Goal: Task Accomplishment & Management: Use online tool/utility

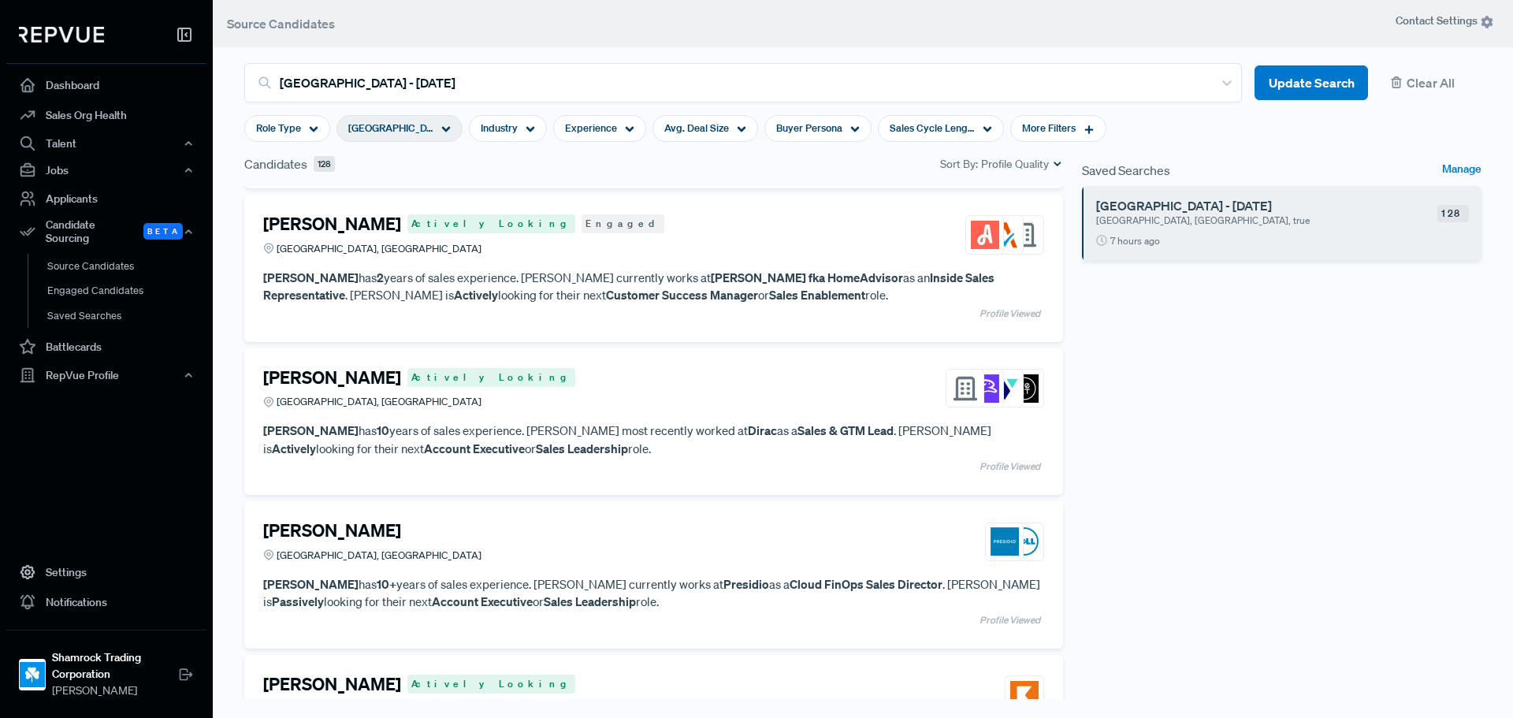
scroll to position [2512, 0]
click at [80, 607] on link "Notifications" at bounding box center [106, 602] width 200 height 30
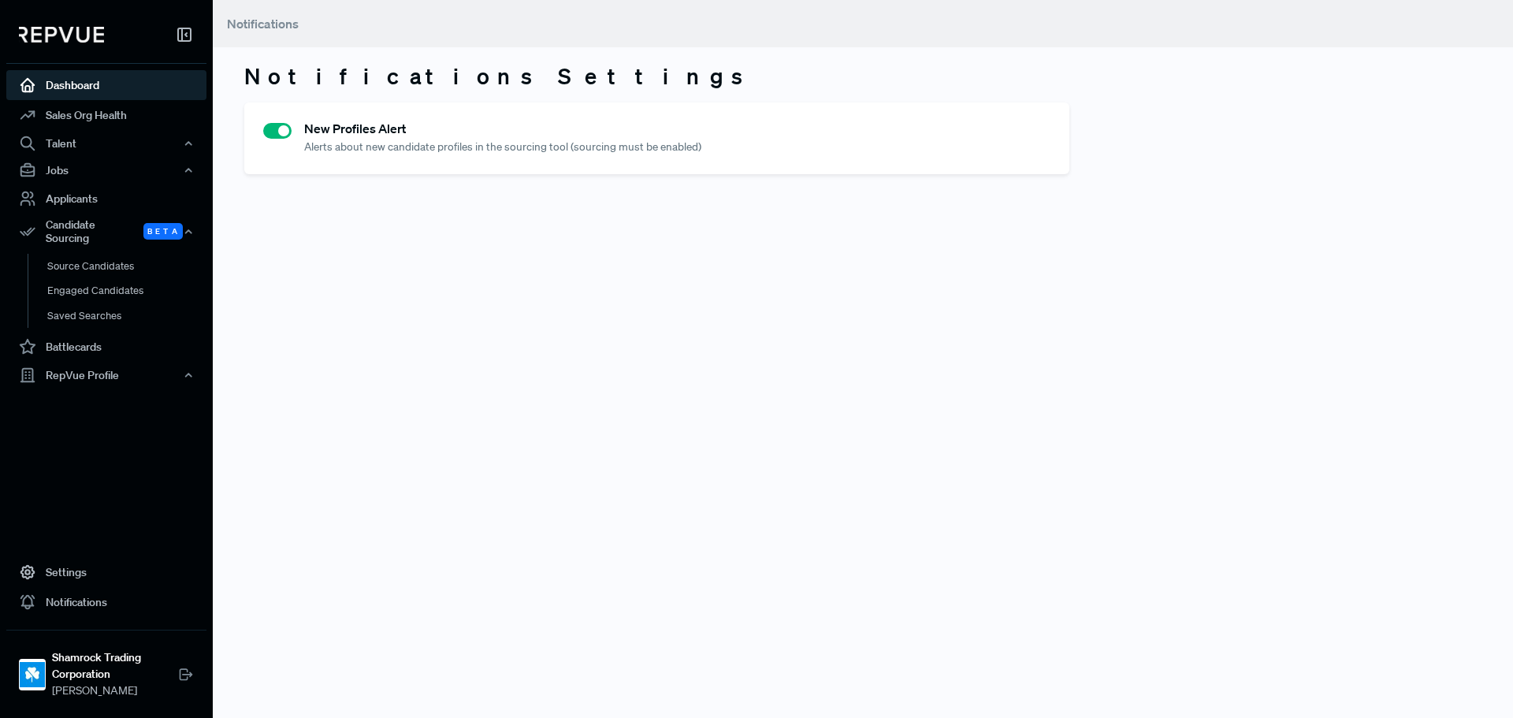
click at [117, 78] on link "Dashboard" at bounding box center [106, 85] width 200 height 30
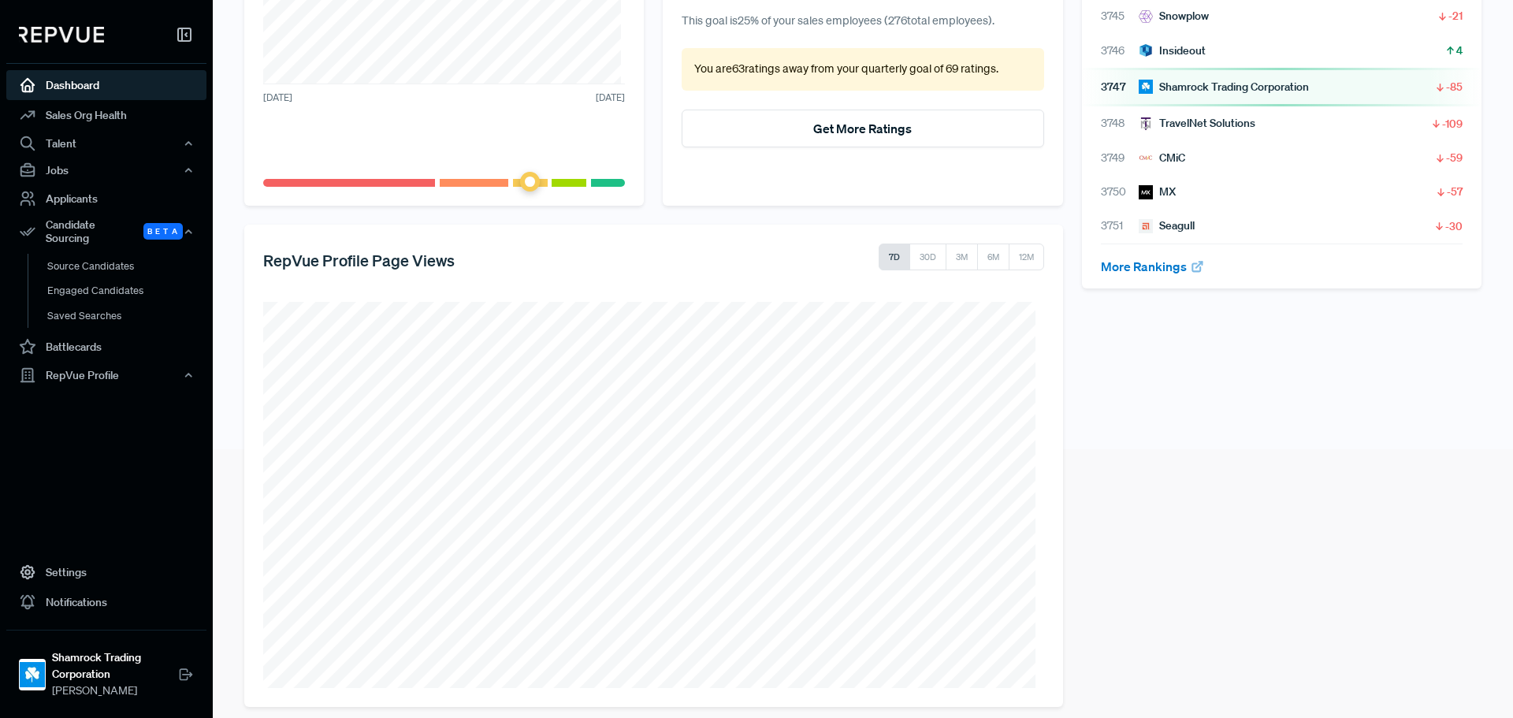
scroll to position [283, 0]
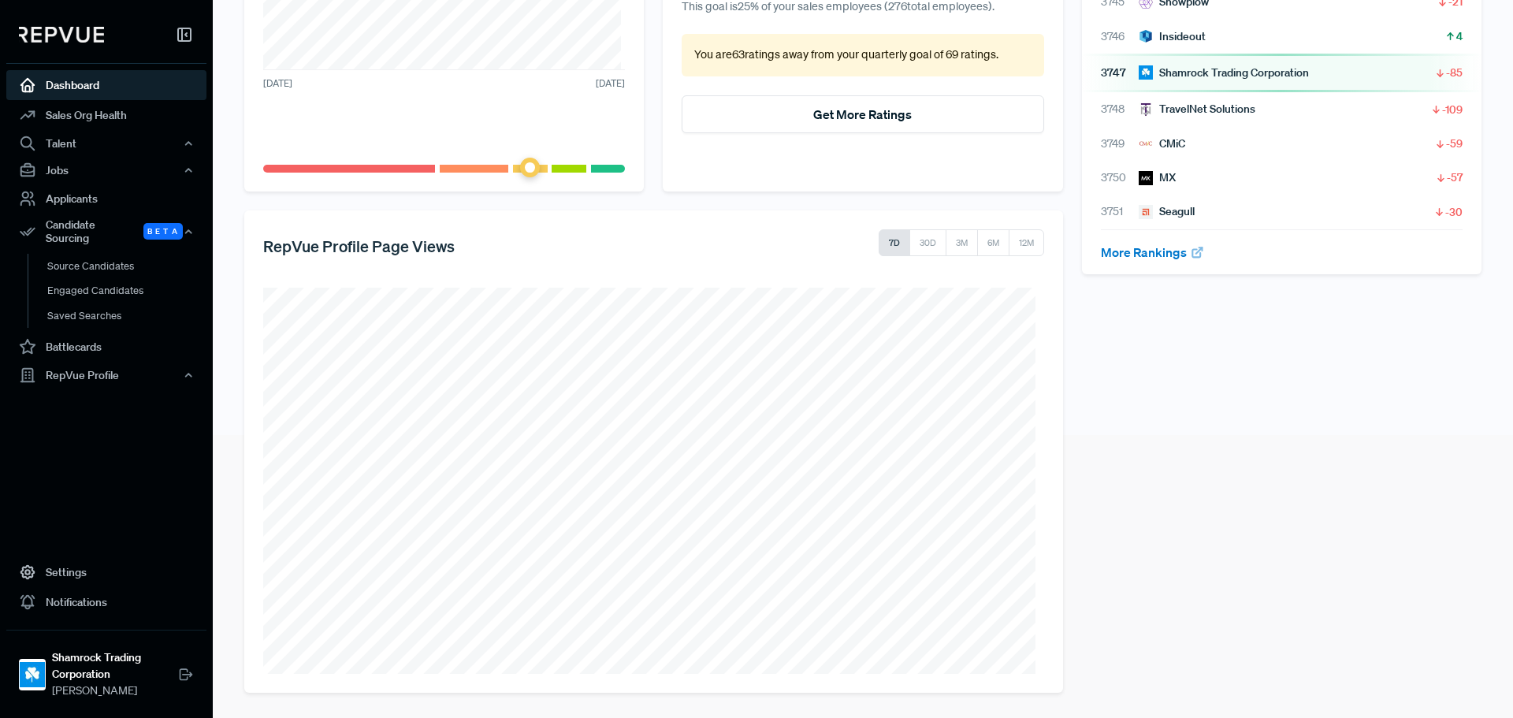
click at [1254, 447] on div "Your RepVue Rank Overall # 3,747 out of 5,988 sales orgs Rank Sales orgs Change…" at bounding box center [1281, 269] width 418 height 848
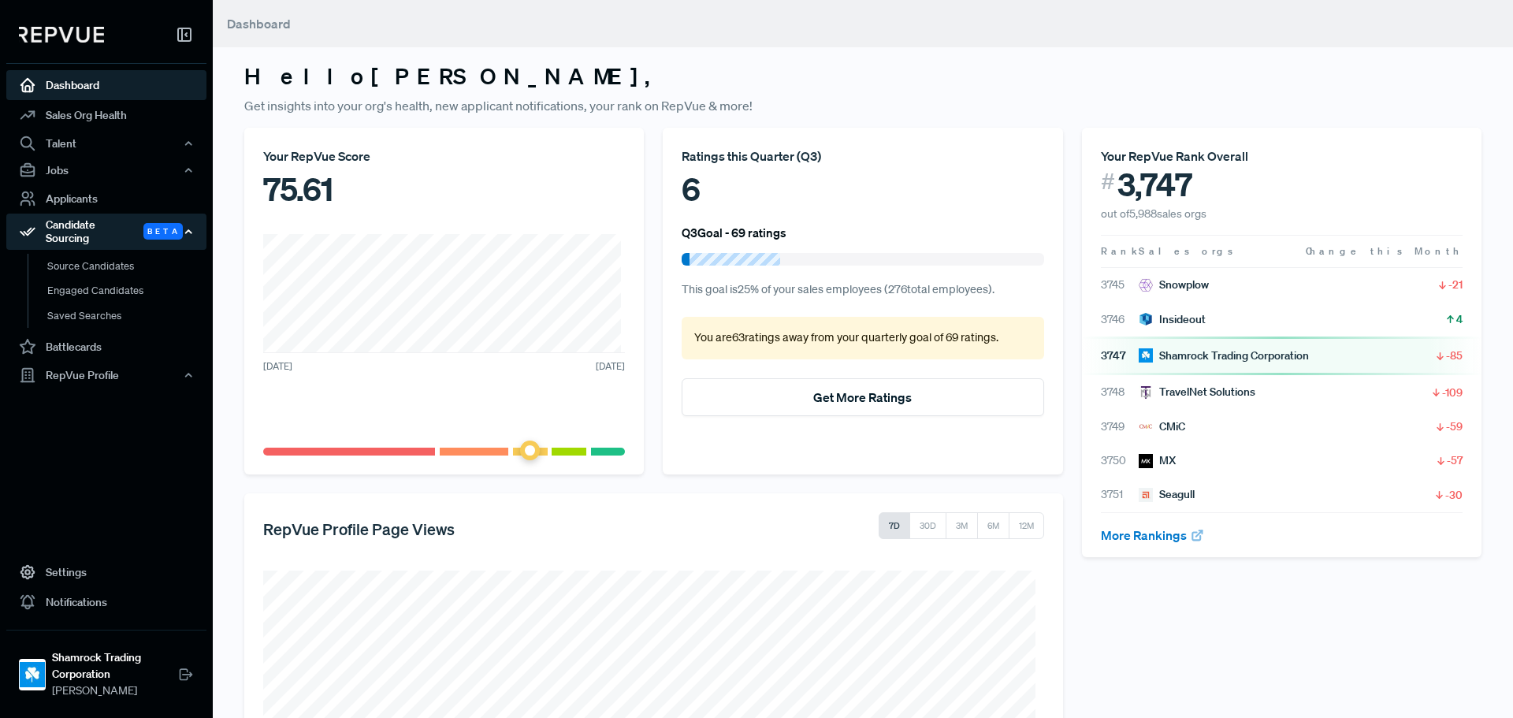
click at [87, 225] on div "Candidate Sourcing Beta" at bounding box center [106, 231] width 200 height 36
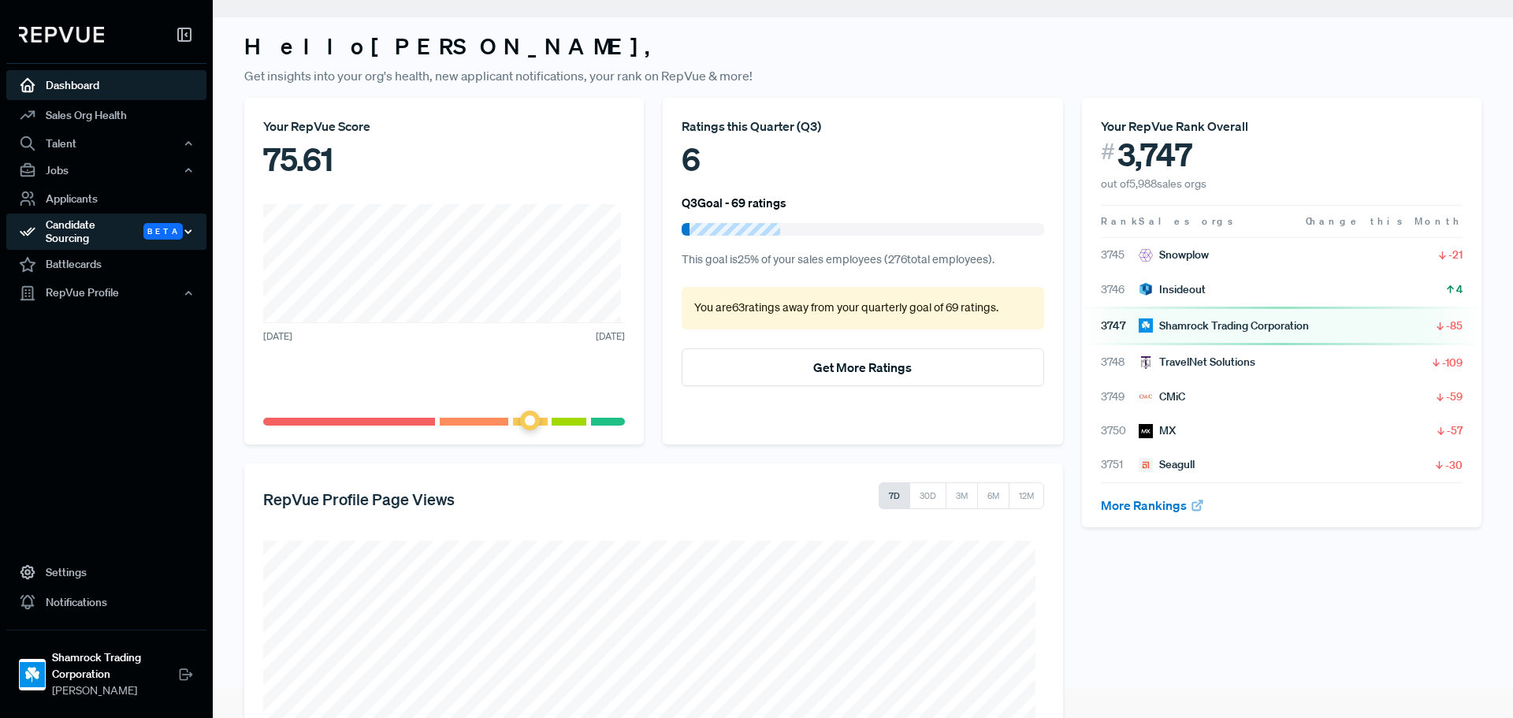
scroll to position [79, 0]
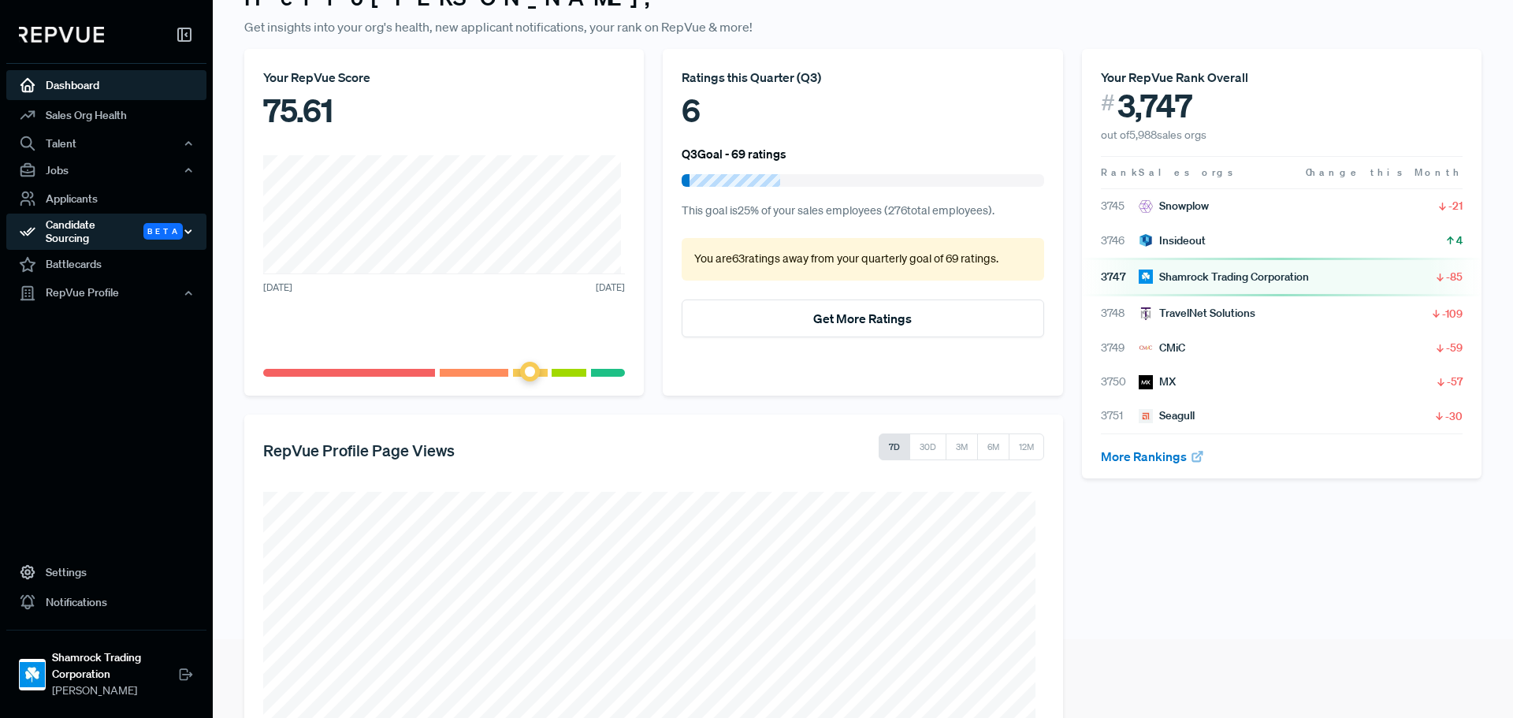
click at [87, 225] on div "Candidate Sourcing Beta" at bounding box center [106, 231] width 200 height 36
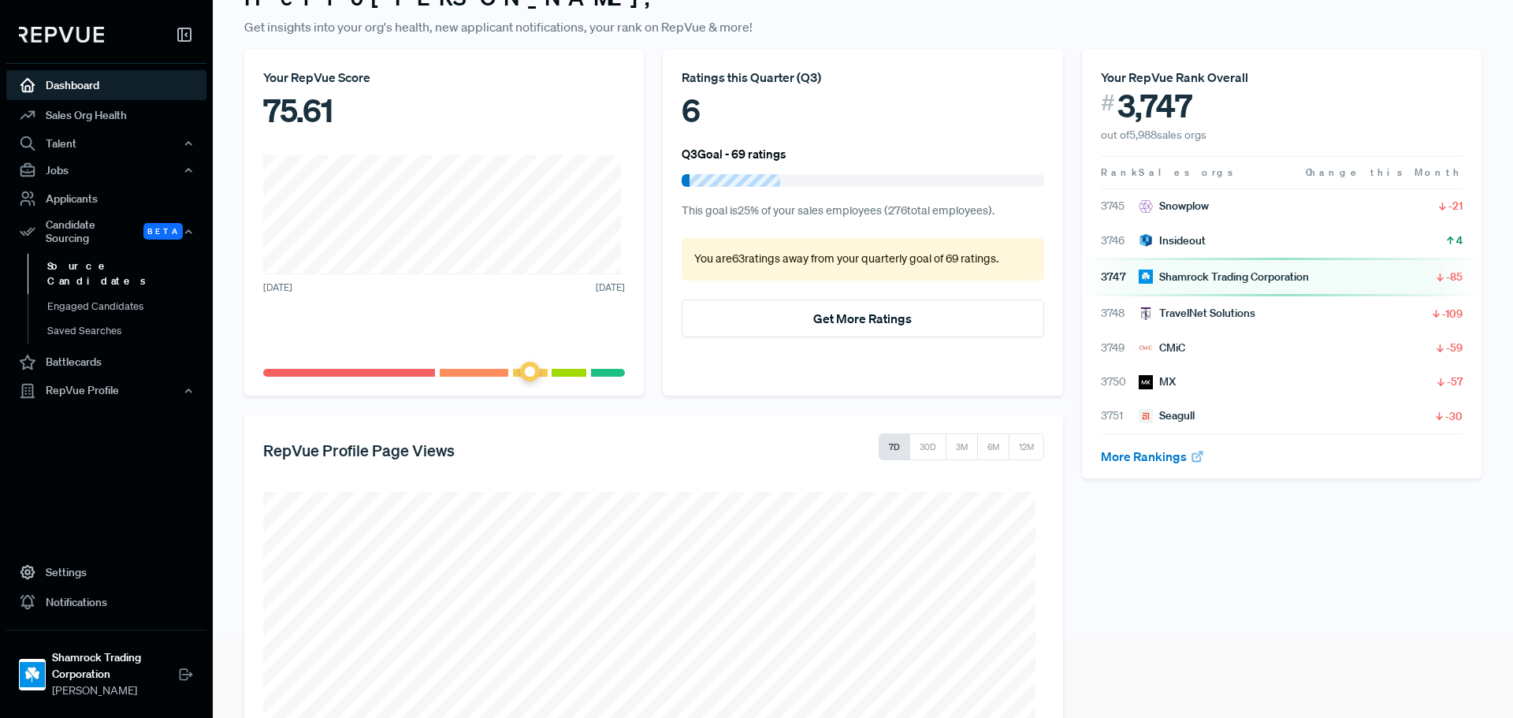
click at [65, 254] on link "Source Candidates" at bounding box center [128, 274] width 200 height 40
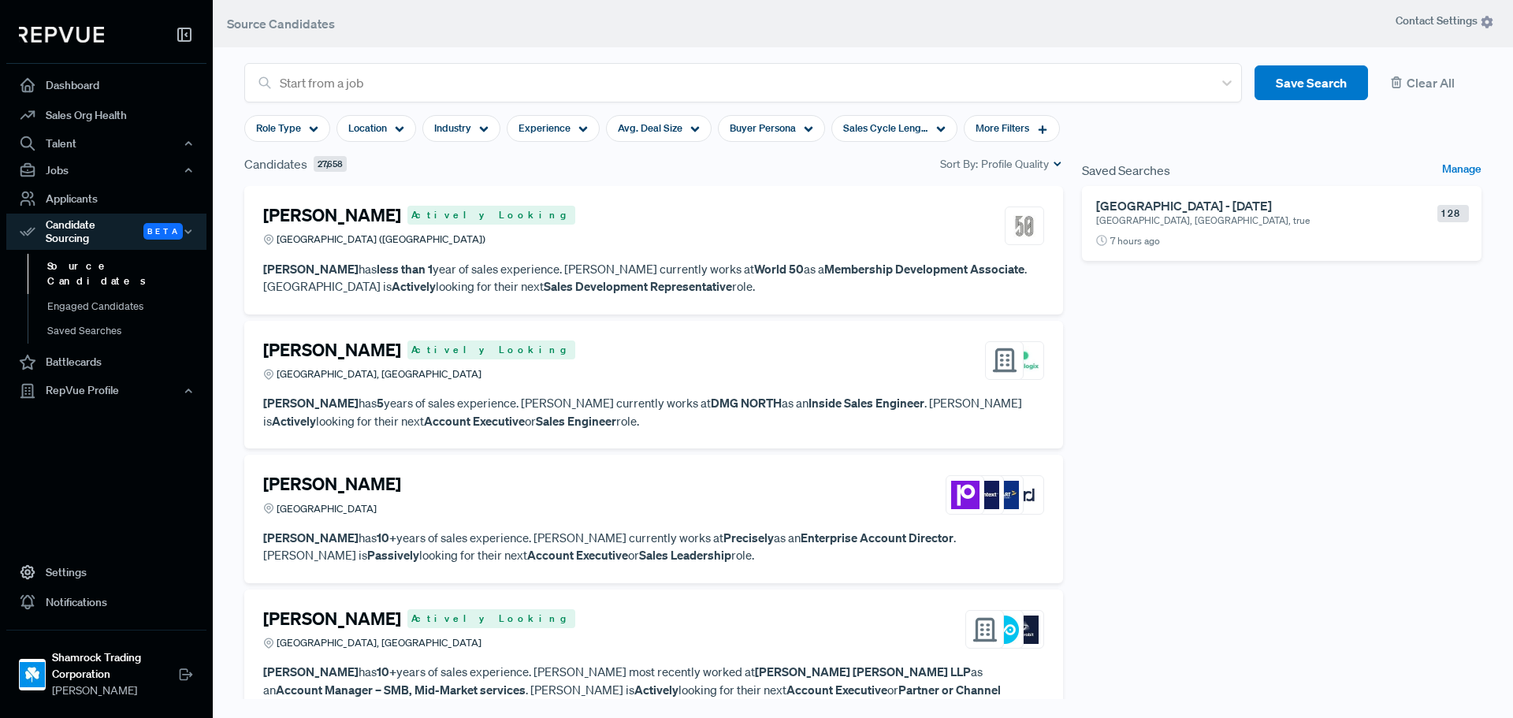
click at [1237, 215] on p "[GEOGRAPHIC_DATA], [GEOGRAPHIC_DATA], true" at bounding box center [1241, 220] width 290 height 14
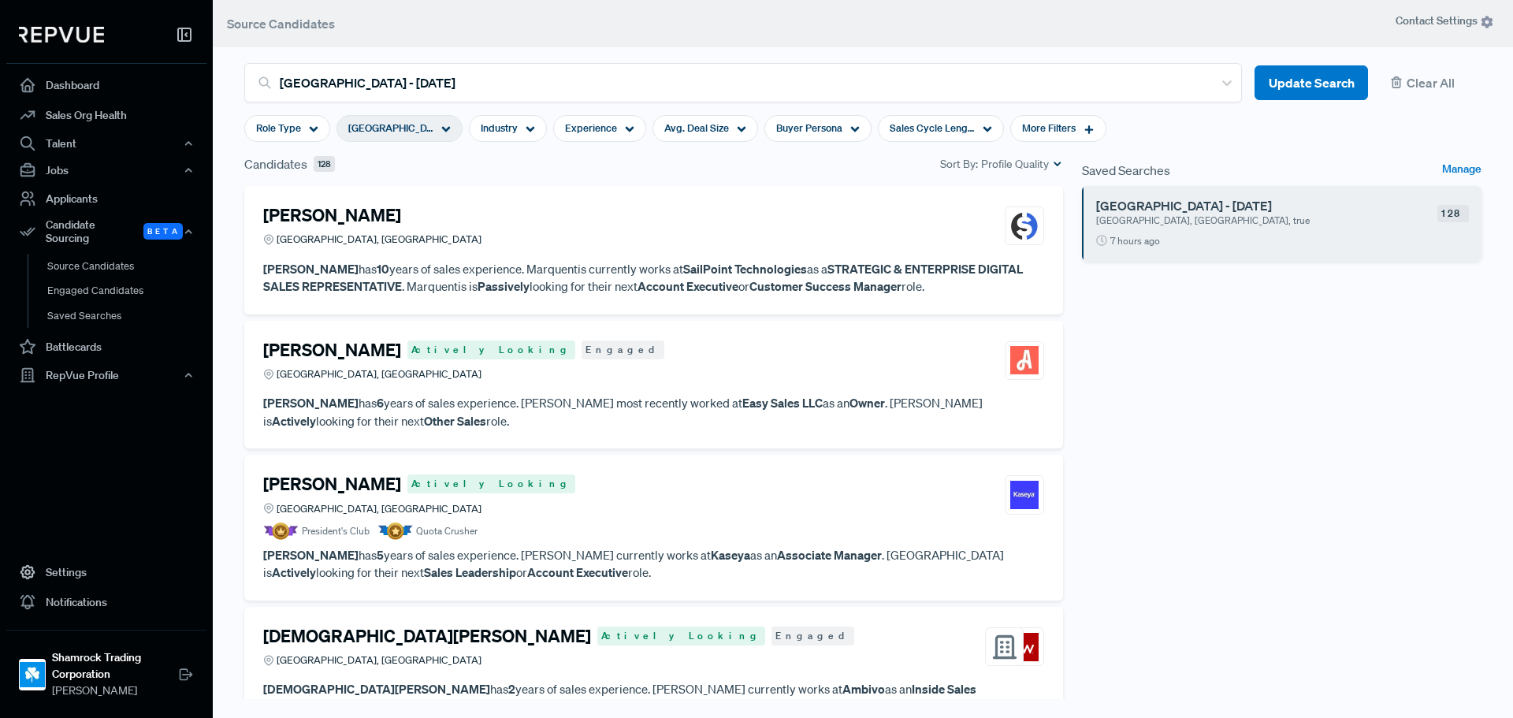
click at [1431, 15] on span "Contact Settings" at bounding box center [1444, 21] width 98 height 17
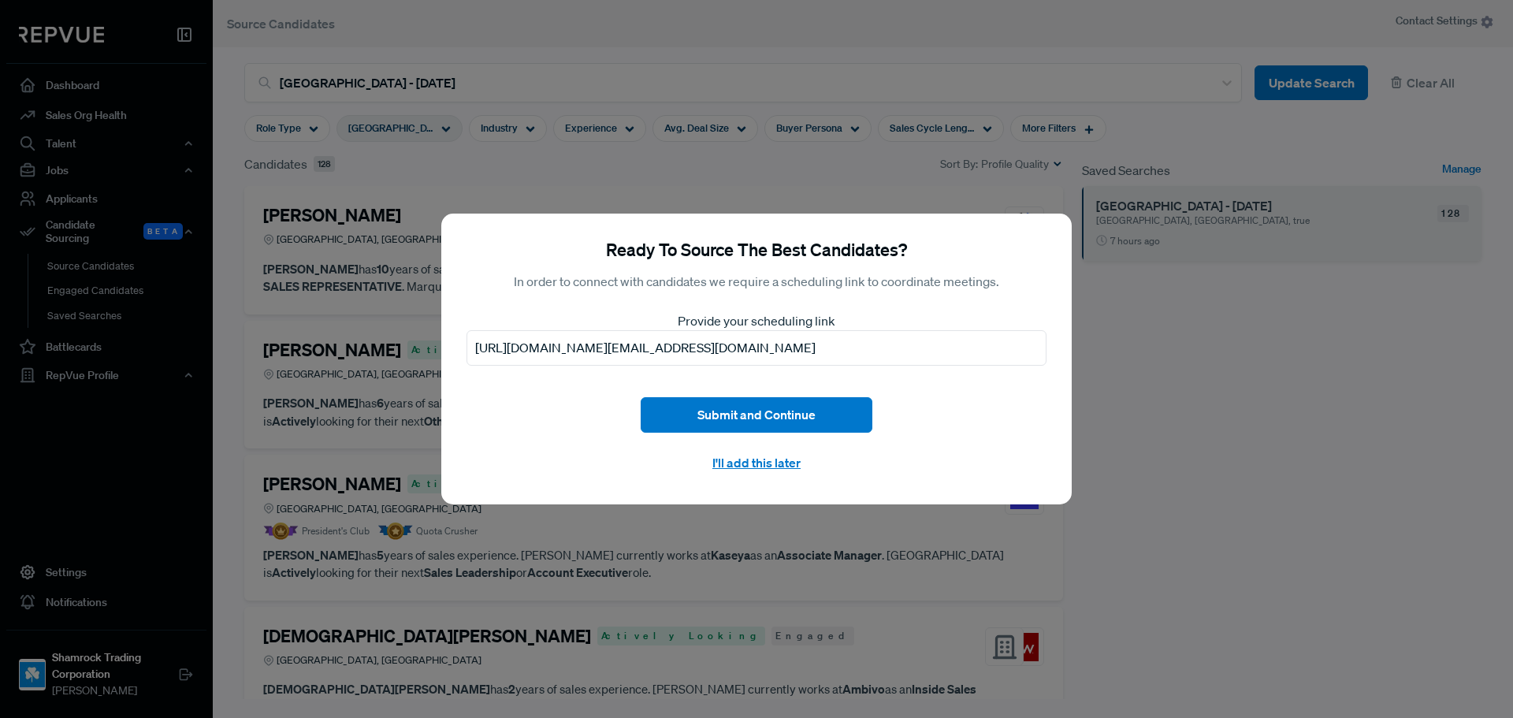
click at [1290, 466] on div "Ready To Source The Best Candidates? In order to connect with candidates we req…" at bounding box center [756, 359] width 1513 height 718
click at [1383, 471] on div "Ready To Source The Best Candidates? In order to connect with candidates we req…" at bounding box center [756, 359] width 1513 height 718
click at [771, 464] on button "I'll add this later" at bounding box center [756, 462] width 232 height 34
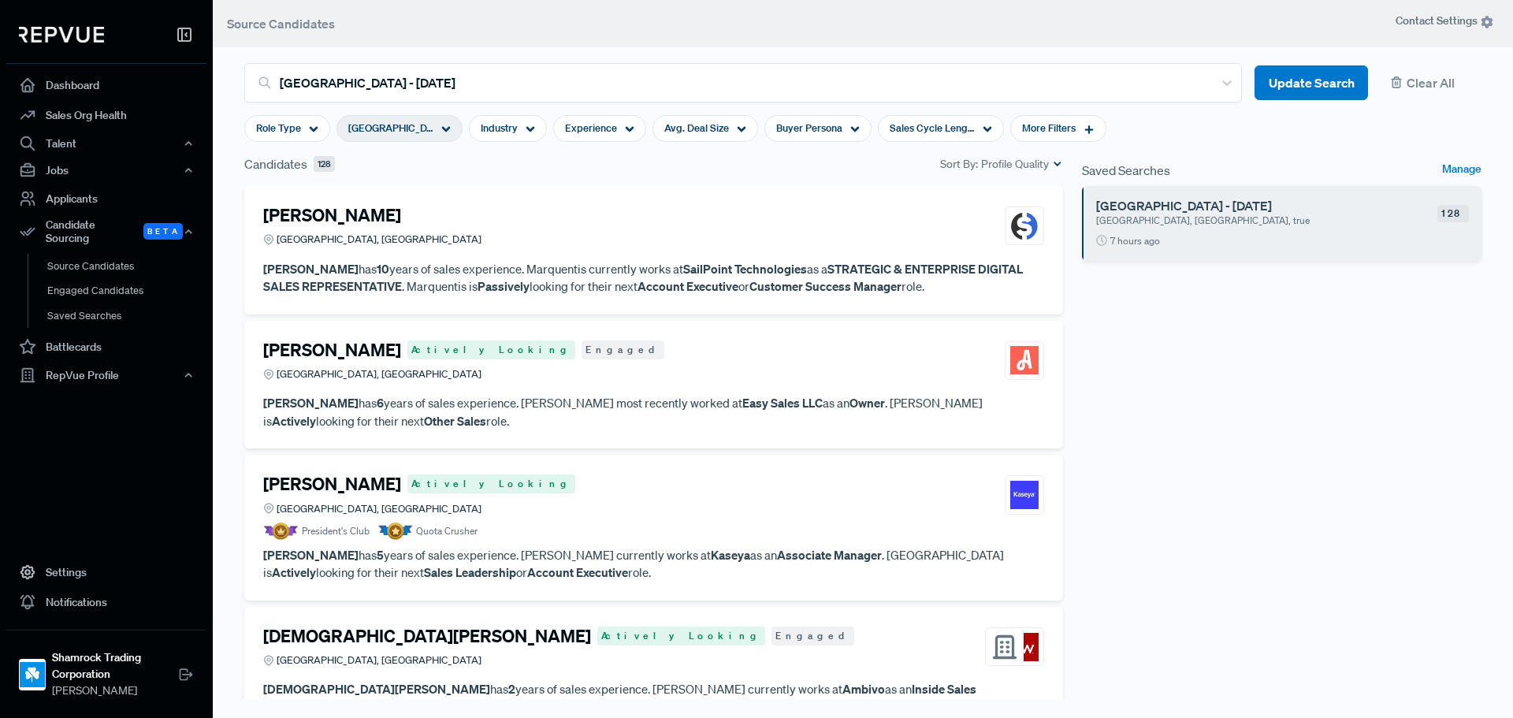
click at [1185, 463] on div "Saved Searches Manage [GEOGRAPHIC_DATA] - [DATE] [GEOGRAPHIC_DATA], [GEOGRAPHIC…" at bounding box center [1281, 441] width 418 height 574
click at [113, 280] on link "Engaged Candidates" at bounding box center [128, 298] width 200 height 40
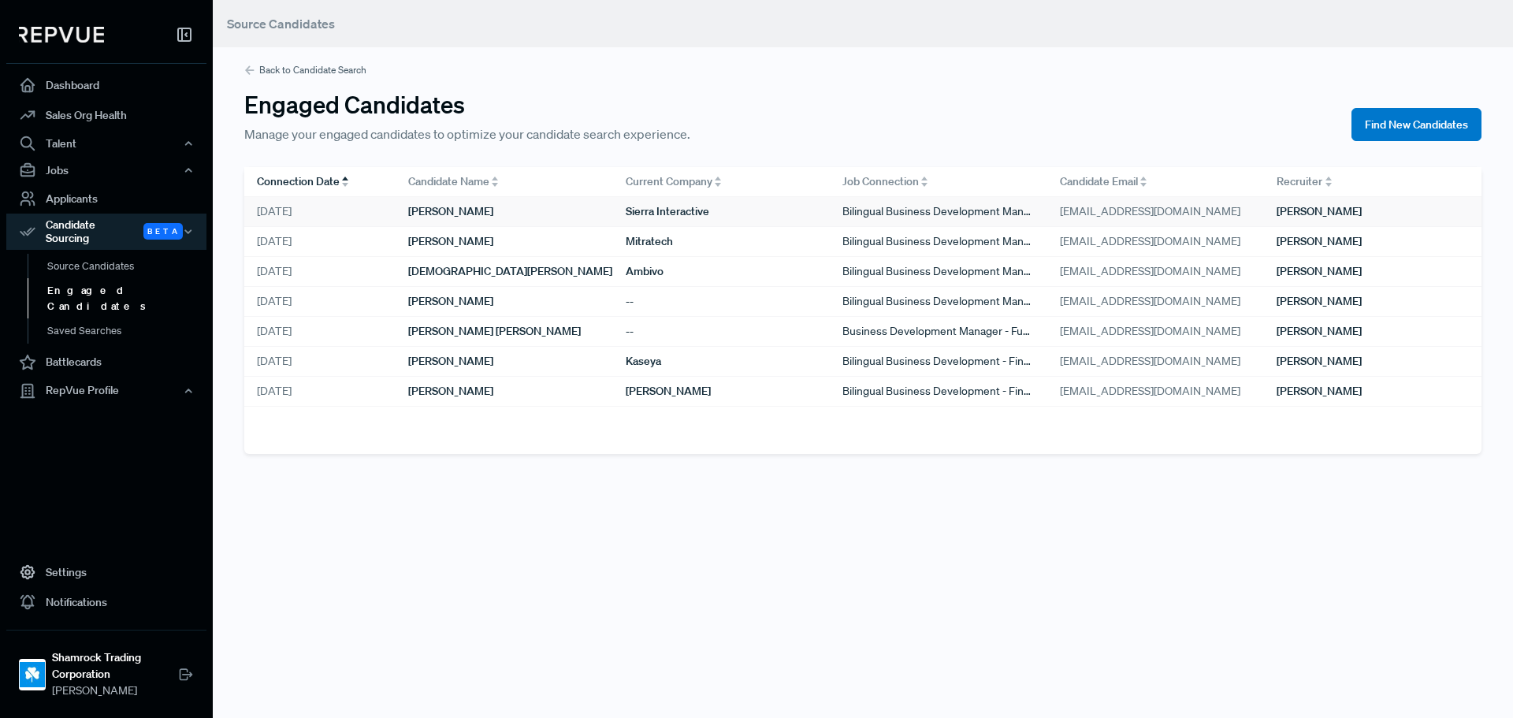
click at [496, 202] on div "[PERSON_NAME]" at bounding box center [503, 212] width 217 height 30
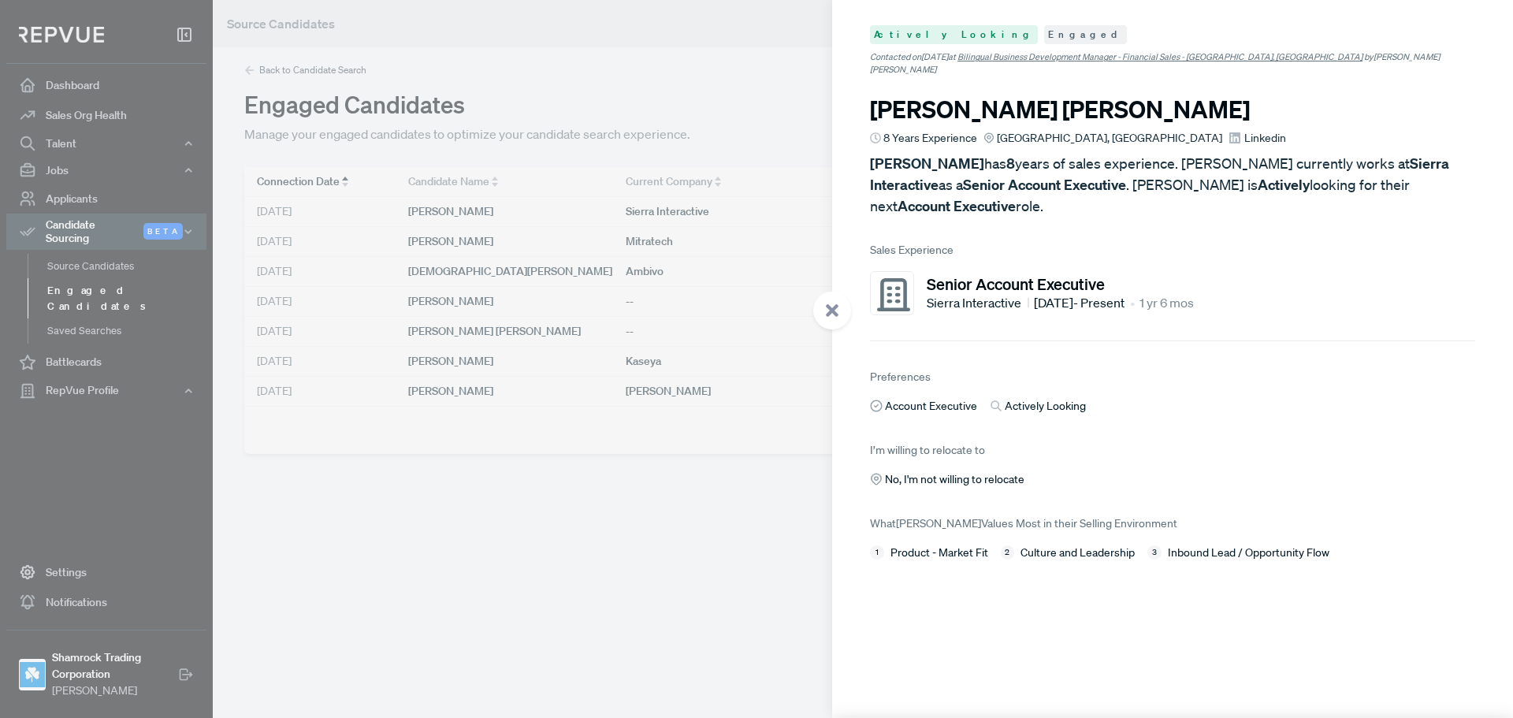
click at [557, 474] on div at bounding box center [756, 359] width 1513 height 718
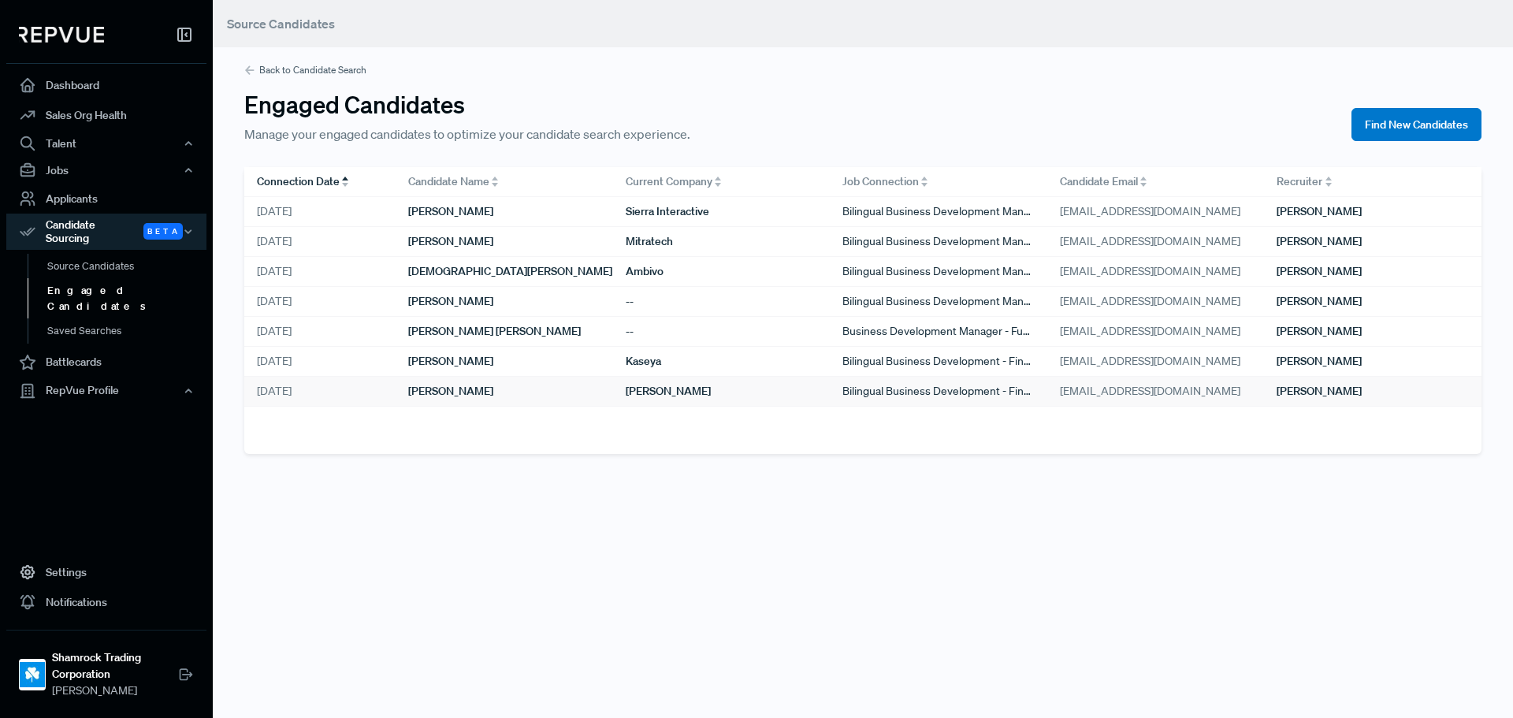
click at [484, 390] on span "[PERSON_NAME]" at bounding box center [450, 391] width 85 height 17
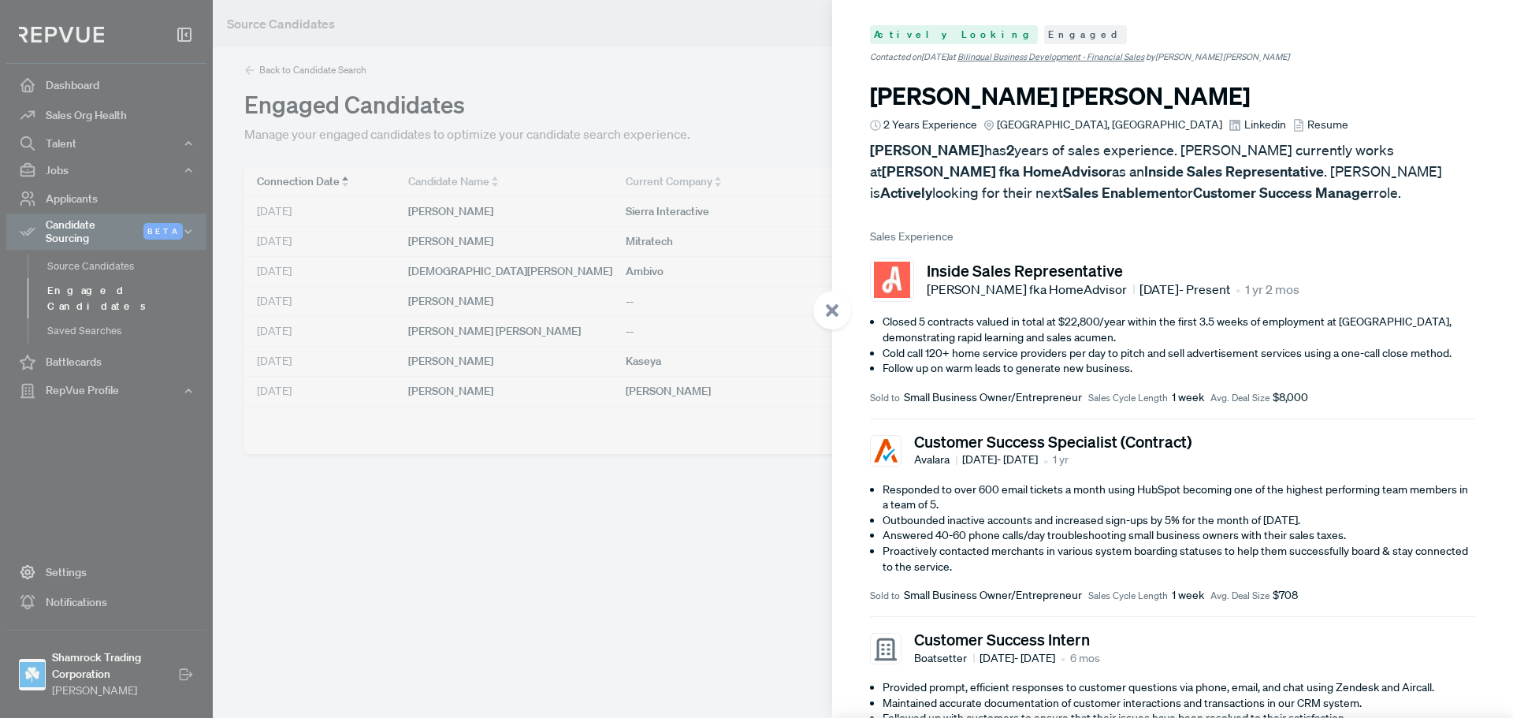
click at [582, 520] on div at bounding box center [756, 359] width 1513 height 718
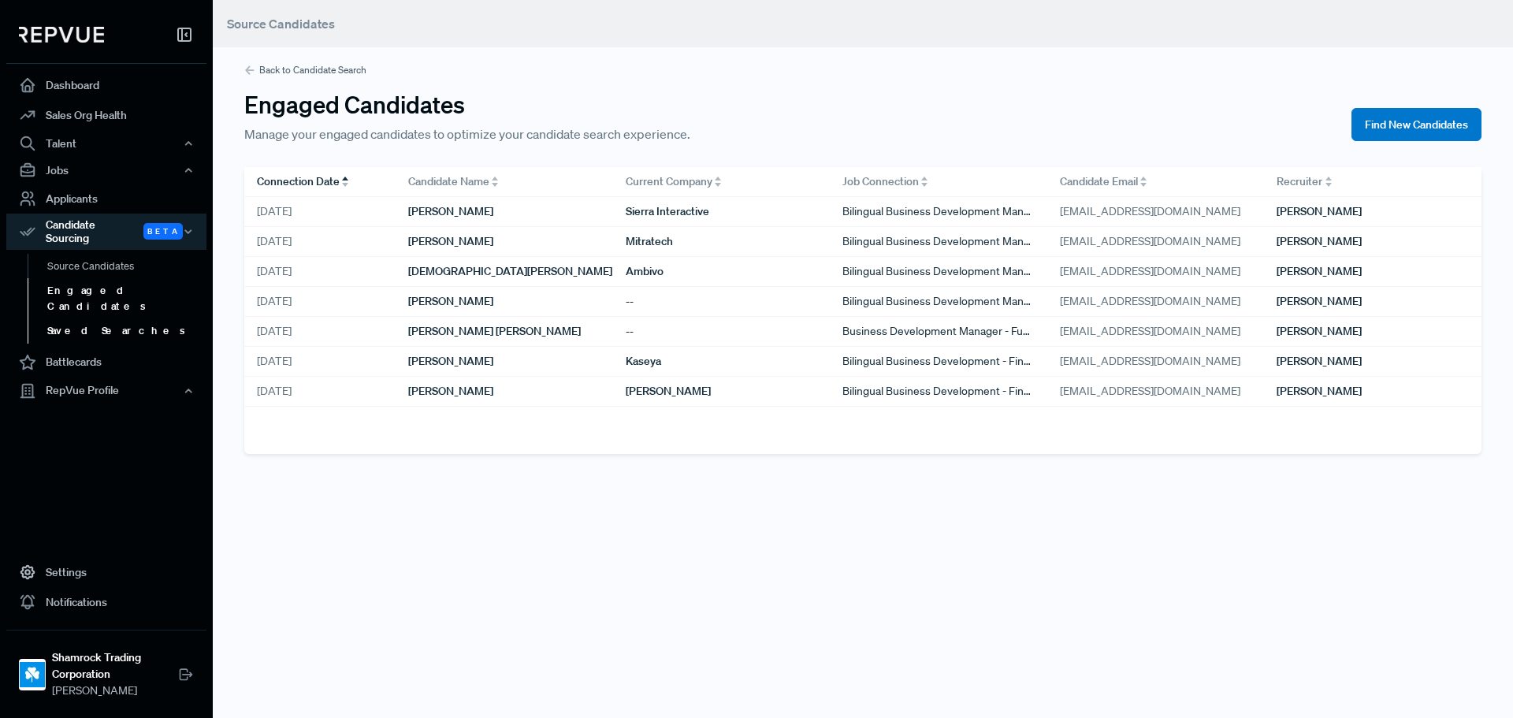
click at [101, 318] on link "Saved Searches" at bounding box center [128, 330] width 200 height 25
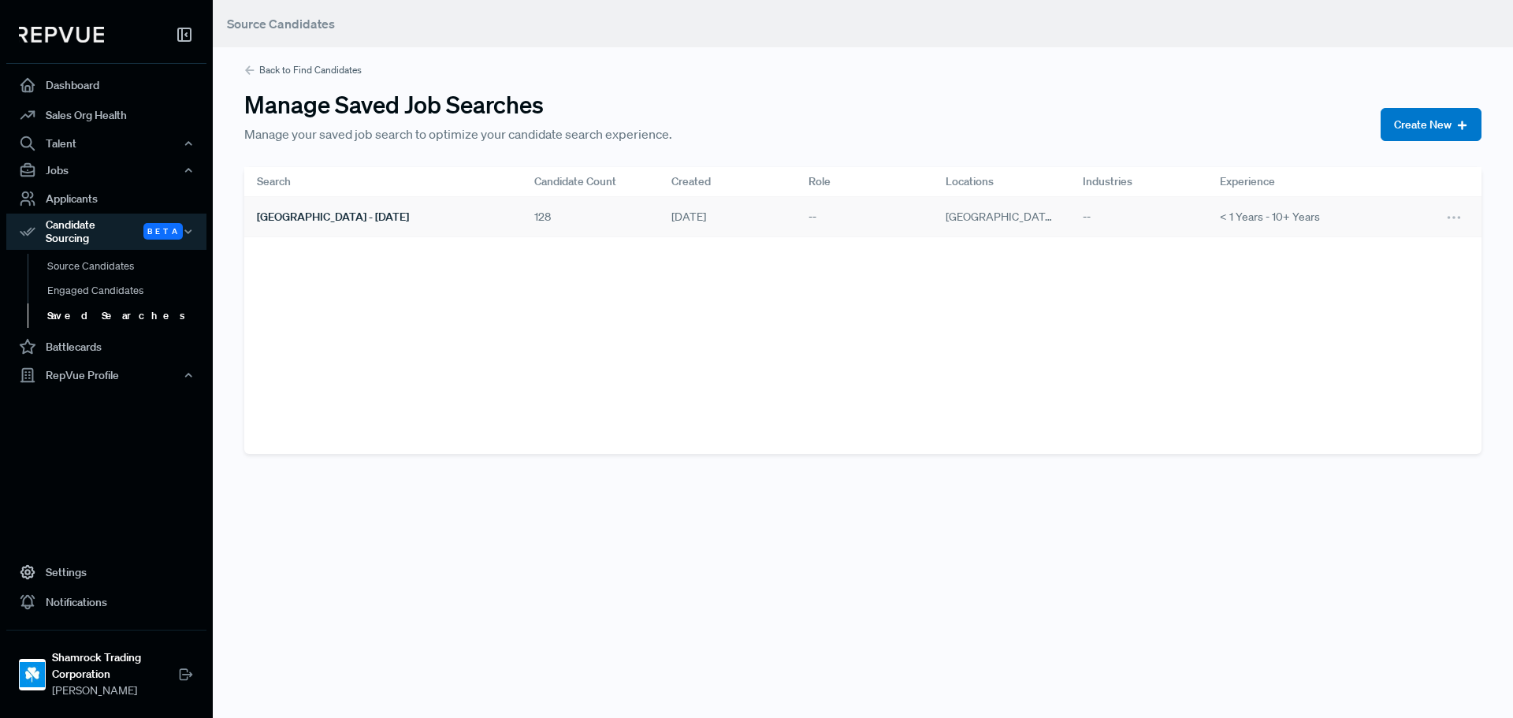
click at [338, 219] on span "[GEOGRAPHIC_DATA] - [DATE]" at bounding box center [333, 217] width 152 height 17
